Goal: Use online tool/utility: Use online tool/utility

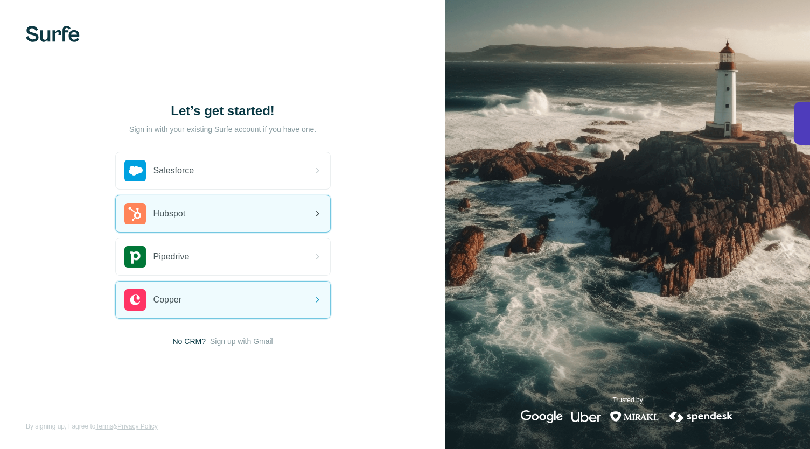
click at [230, 224] on div "Hubspot" at bounding box center [223, 213] width 214 height 37
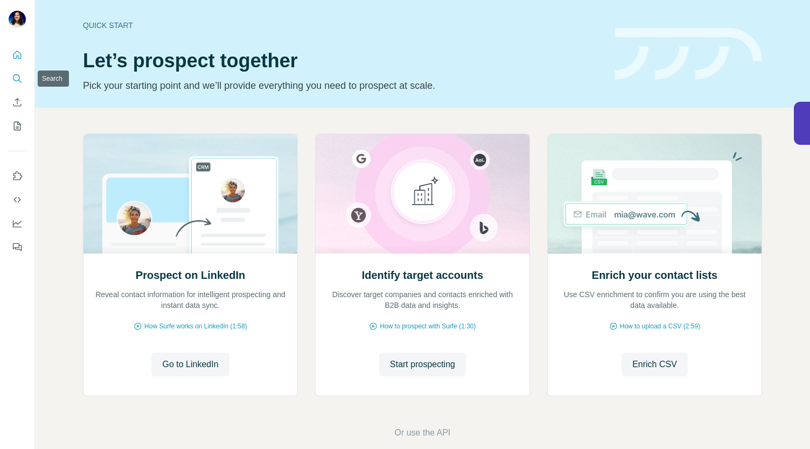
click at [18, 83] on icon "Search" at bounding box center [17, 78] width 11 height 11
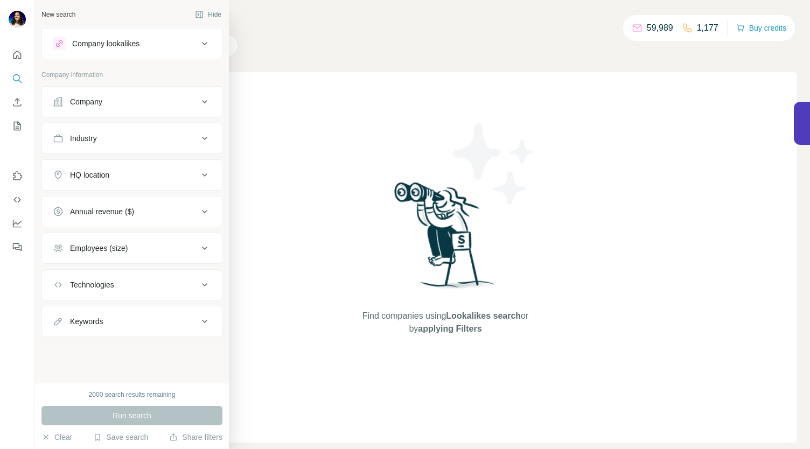
click at [114, 55] on button "Company lookalikes" at bounding box center [132, 44] width 180 height 26
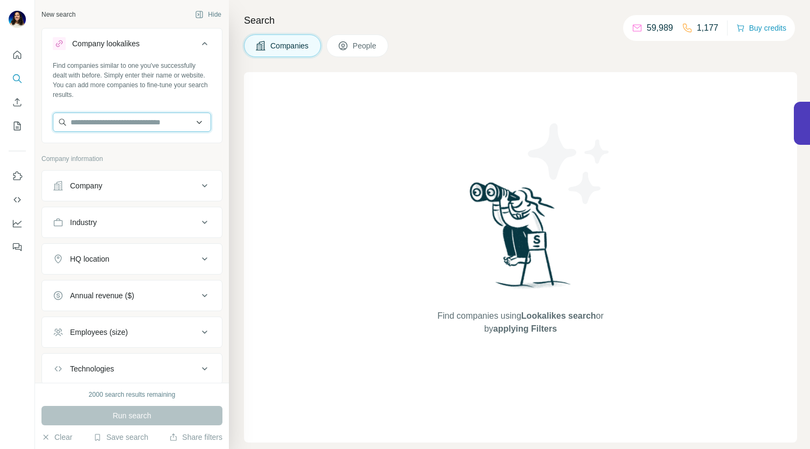
click at [100, 117] on input "text" at bounding box center [132, 122] width 158 height 19
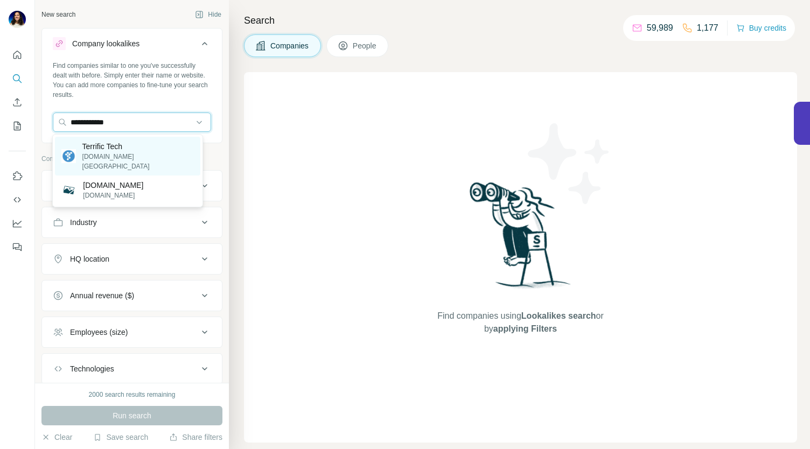
type input "**********"
click at [113, 146] on p "Terrific Tech" at bounding box center [137, 146] width 111 height 11
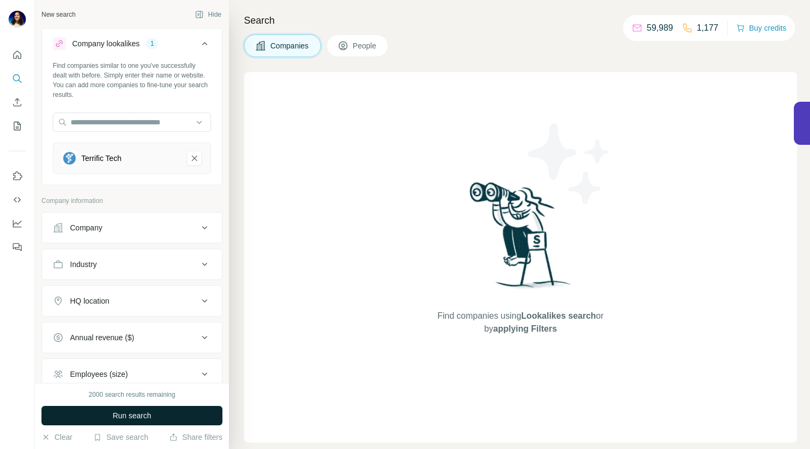
click at [103, 423] on button "Run search" at bounding box center [131, 415] width 181 height 19
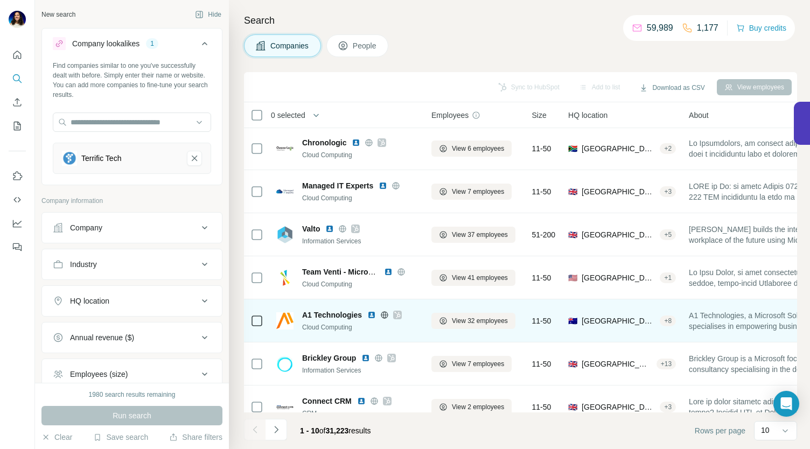
scroll to position [151, 0]
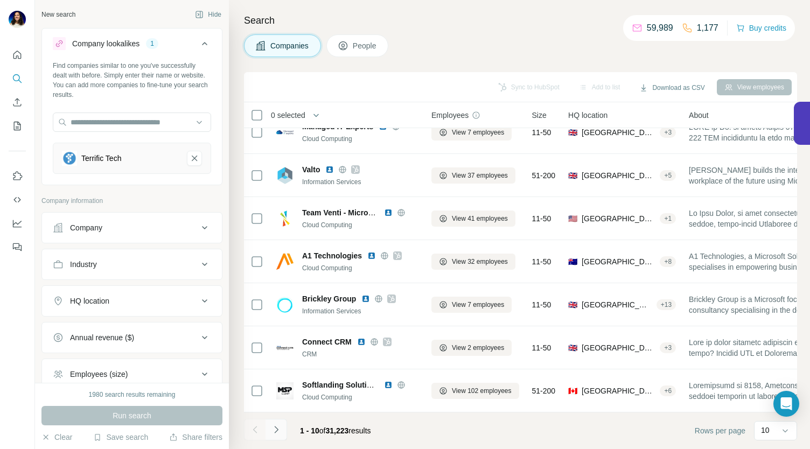
click at [279, 433] on icon "Navigate to next page" at bounding box center [276, 429] width 11 height 11
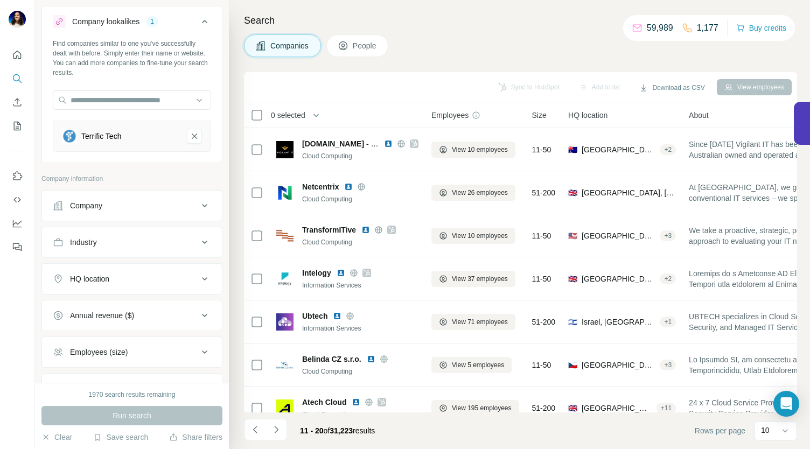
scroll to position [23, 0]
click at [122, 276] on div "HQ location" at bounding box center [125, 278] width 145 height 11
click at [124, 304] on input "text" at bounding box center [132, 305] width 158 height 19
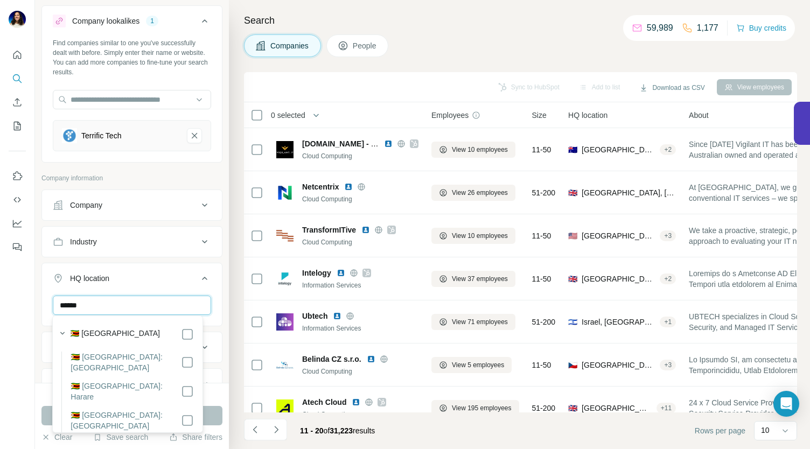
type input "******"
click at [158, 331] on div "🇿🇼 Zimbabwe" at bounding box center [131, 334] width 123 height 13
click at [215, 424] on button "Run search" at bounding box center [131, 415] width 181 height 19
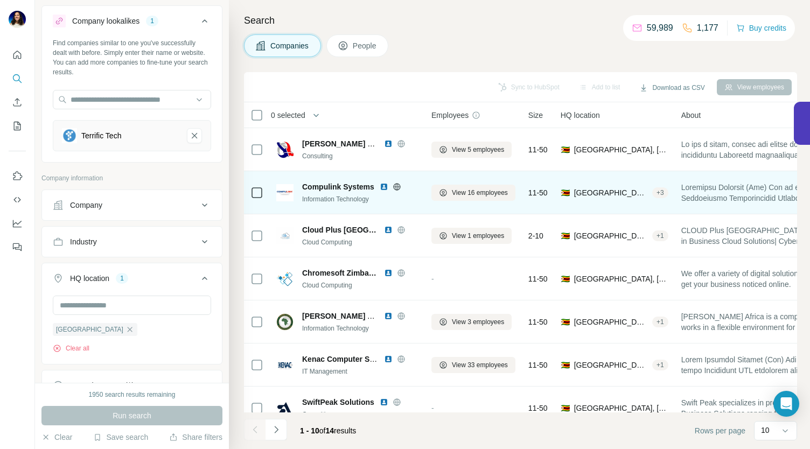
click at [384, 186] on img at bounding box center [384, 186] width 9 height 9
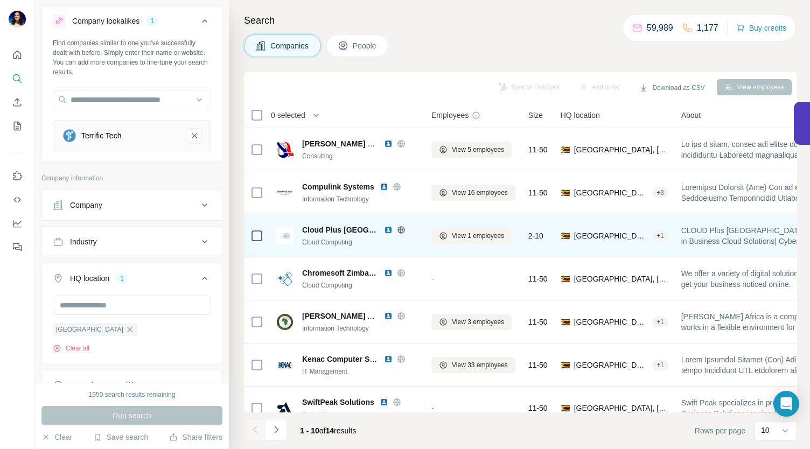
click at [384, 230] on img at bounding box center [388, 230] width 9 height 9
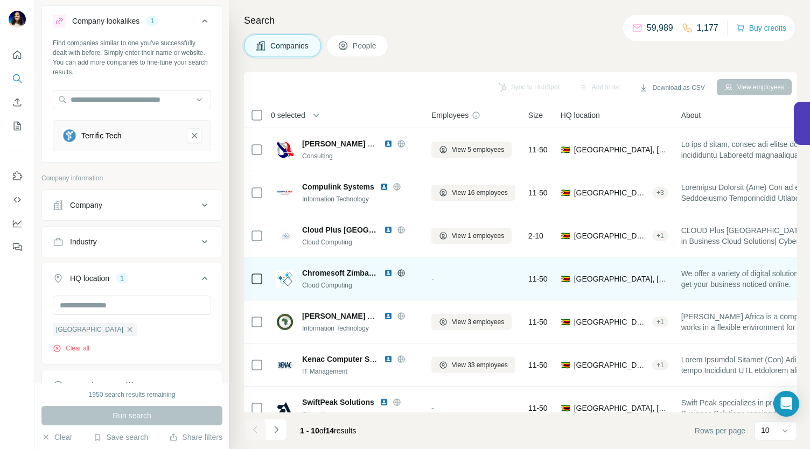
click at [386, 271] on img at bounding box center [388, 273] width 9 height 9
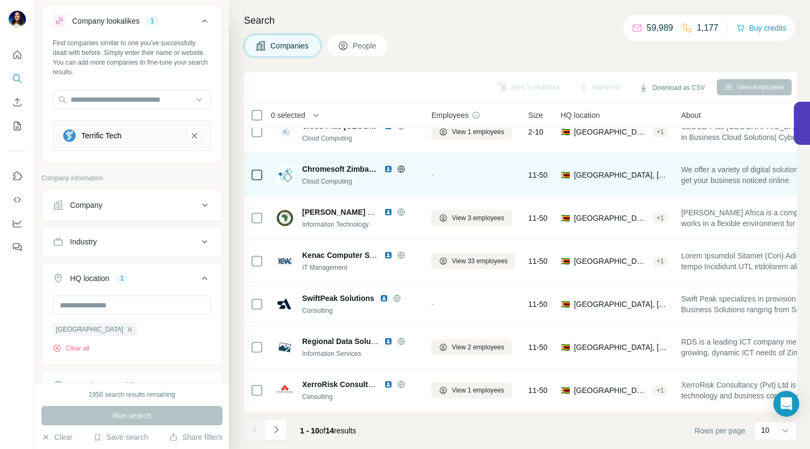
scroll to position [104, 0]
